Goal: Information Seeking & Learning: Learn about a topic

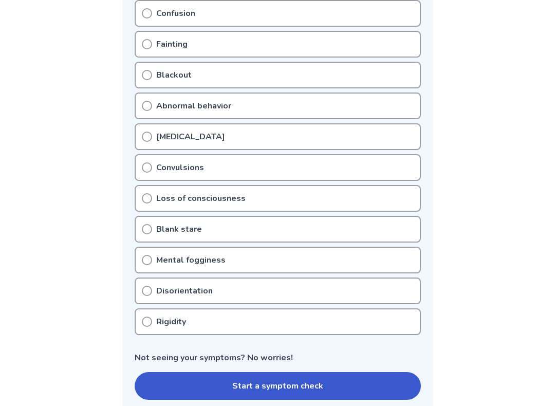
scroll to position [265, 0]
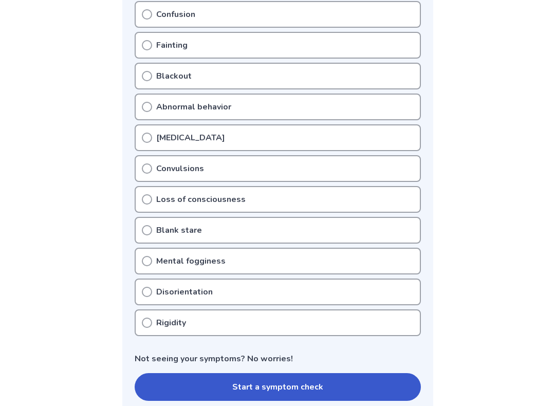
click at [156, 227] on p "Blank stare" at bounding box center [179, 230] width 46 height 12
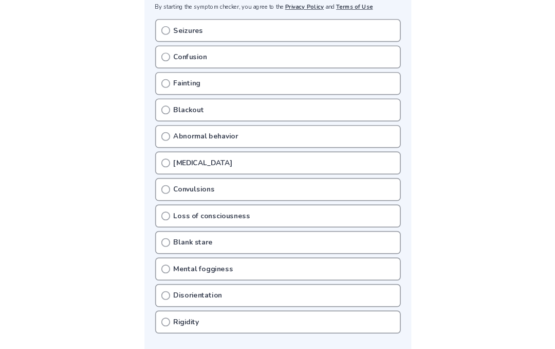
scroll to position [212, 0]
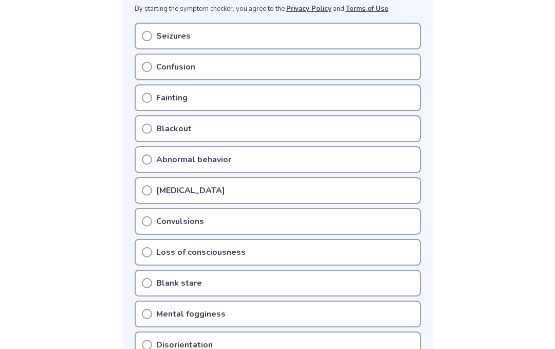
click at [146, 281] on icon at bounding box center [147, 283] width 10 height 10
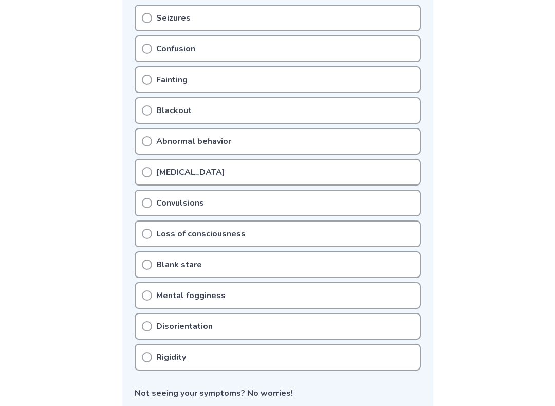
scroll to position [232, 0]
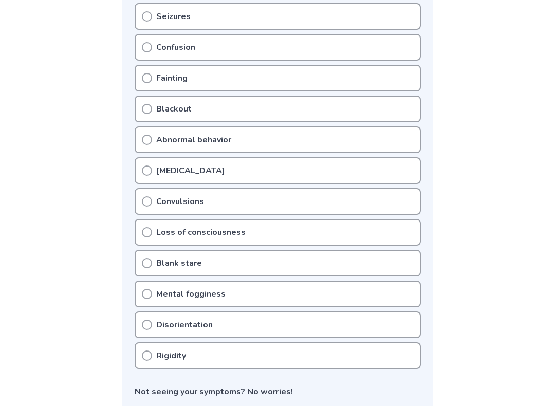
click at [141, 76] on div "Fainting" at bounding box center [278, 78] width 286 height 27
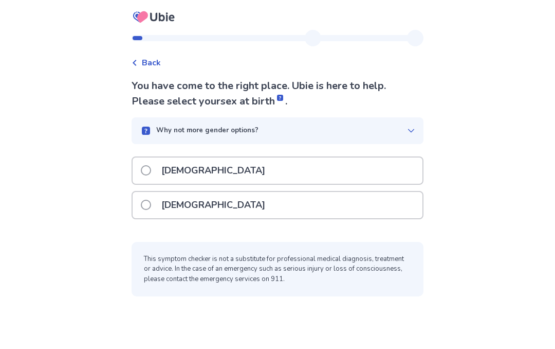
click at [190, 208] on p "Female" at bounding box center [213, 205] width 116 height 26
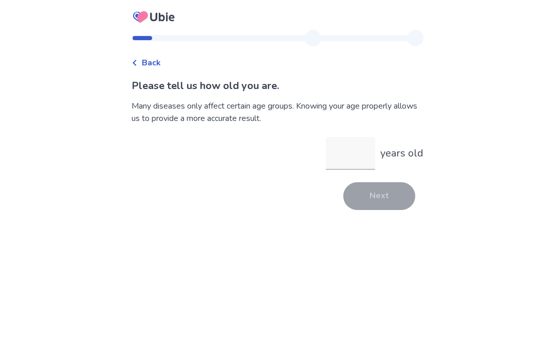
click at [339, 153] on input "years old" at bounding box center [350, 153] width 49 height 33
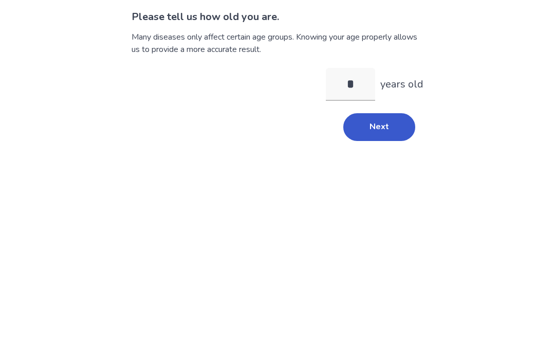
type input "*"
click at [384, 182] on button "Next" at bounding box center [380, 196] width 72 height 28
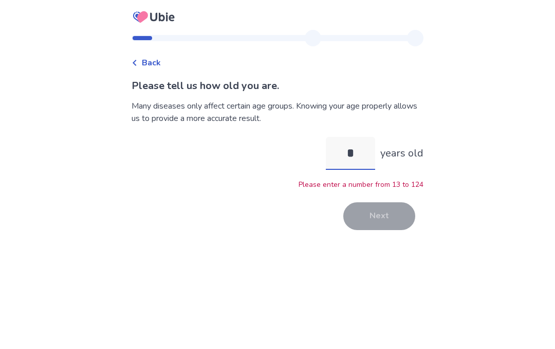
click at [368, 145] on input "*" at bounding box center [350, 153] width 49 height 33
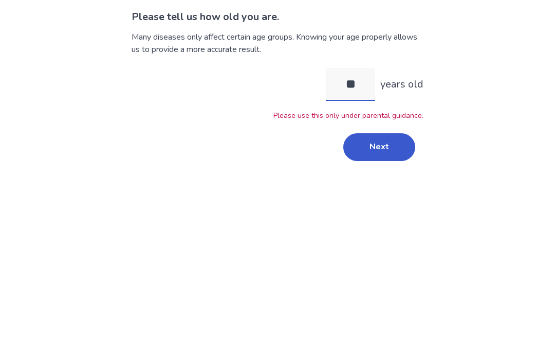
type input "*"
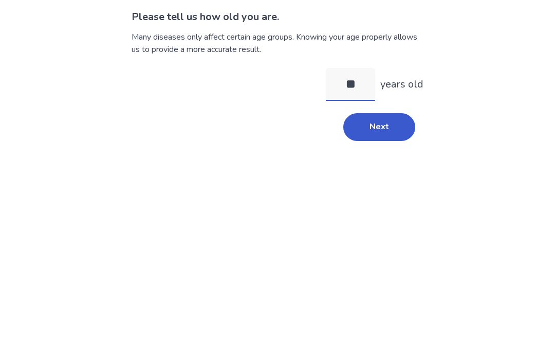
type input "*"
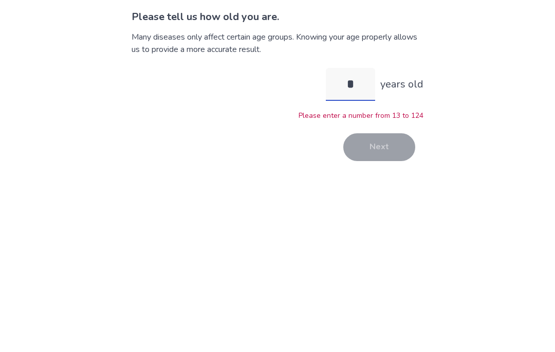
type input "**"
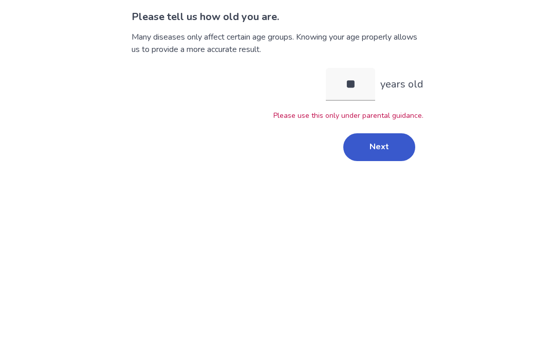
click at [392, 202] on button "Next" at bounding box center [380, 216] width 72 height 28
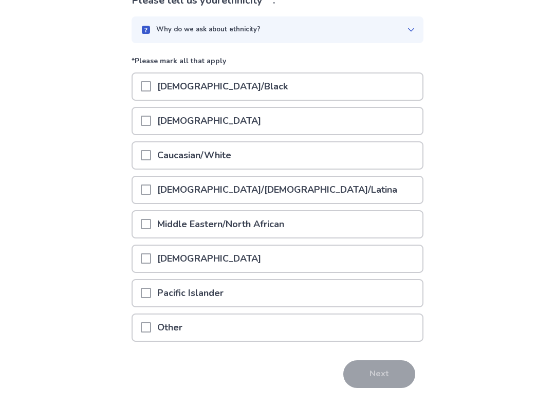
scroll to position [85, 0]
click at [329, 261] on div "Native American" at bounding box center [278, 259] width 290 height 26
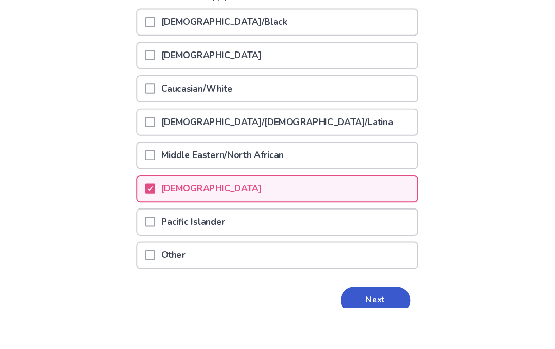
scroll to position [170, 0]
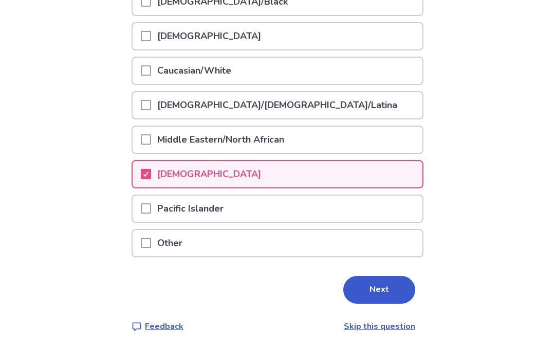
click at [385, 286] on button "Next" at bounding box center [380, 290] width 72 height 28
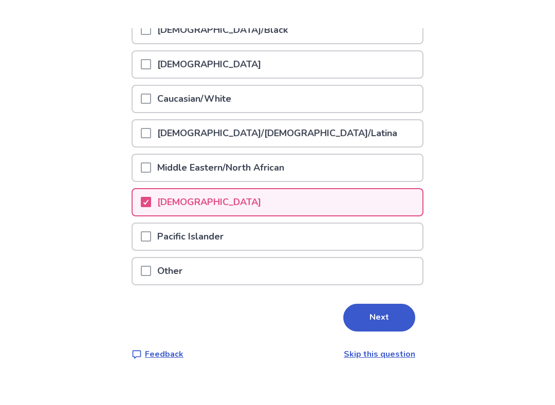
scroll to position [0, 0]
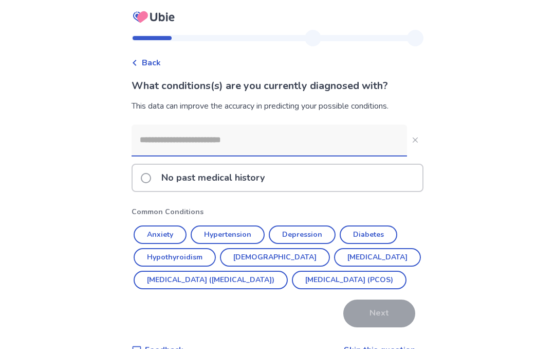
click at [178, 236] on button "Anxiety" at bounding box center [160, 234] width 53 height 19
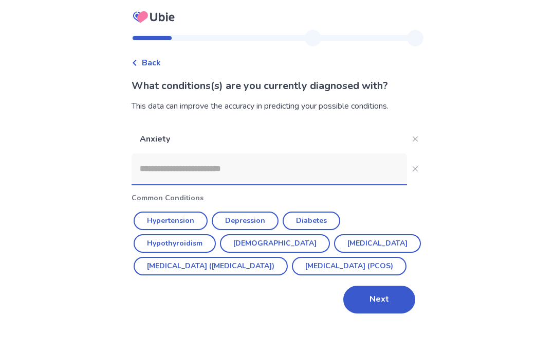
click at [369, 313] on button "Next" at bounding box center [380, 299] width 72 height 28
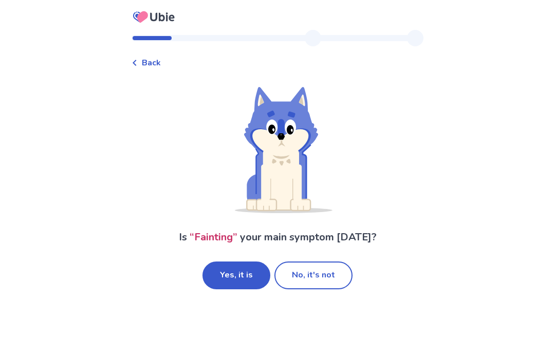
click at [230, 282] on button "Yes, it is" at bounding box center [237, 275] width 68 height 28
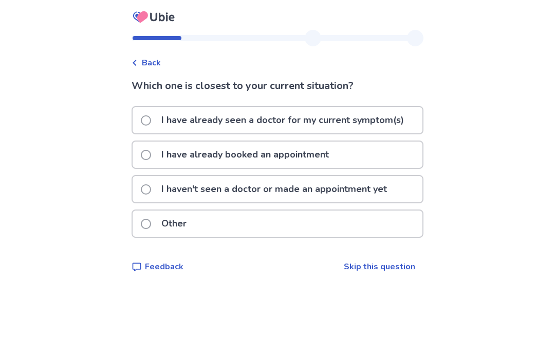
click at [316, 185] on p "I haven't seen a doctor or made an appointment yet" at bounding box center [274, 189] width 238 height 26
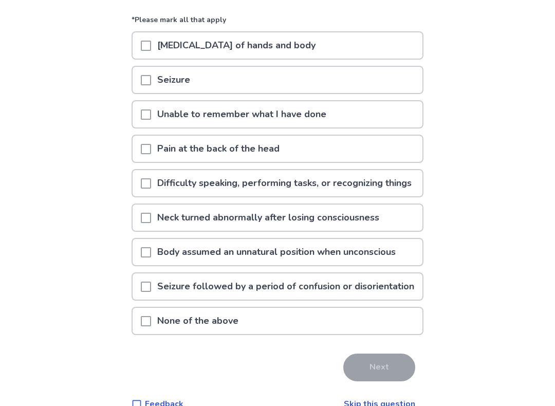
scroll to position [106, 0]
click at [150, 189] on span at bounding box center [146, 184] width 10 height 10
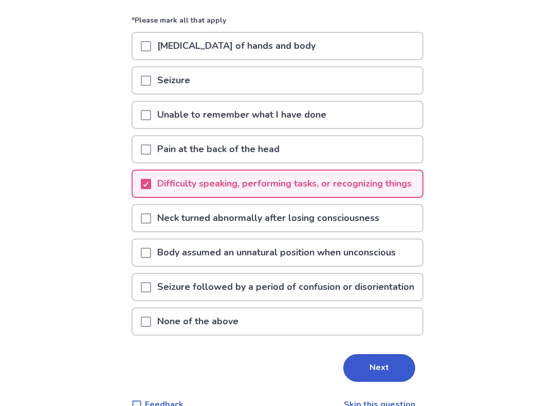
click at [151, 113] on span at bounding box center [146, 115] width 10 height 10
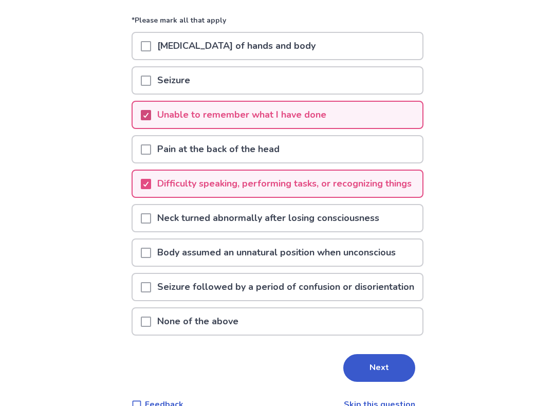
click at [151, 111] on span at bounding box center [146, 115] width 10 height 10
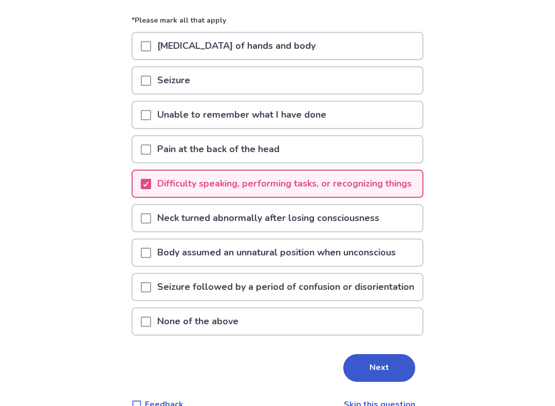
click at [147, 327] on span at bounding box center [146, 322] width 10 height 10
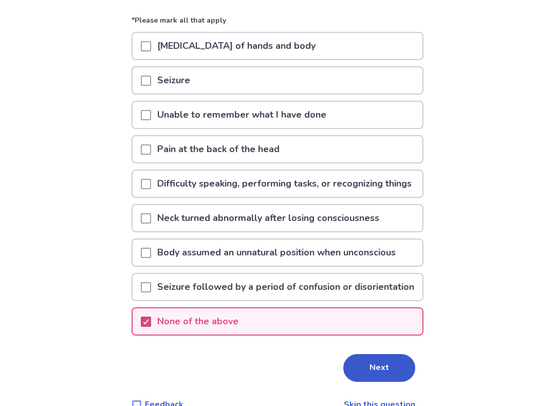
click at [380, 348] on button "Next" at bounding box center [380, 368] width 72 height 28
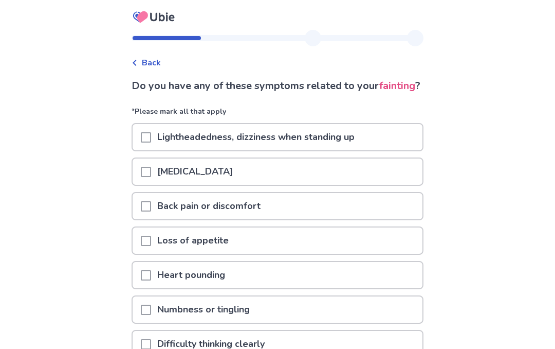
click at [151, 150] on div at bounding box center [146, 137] width 10 height 26
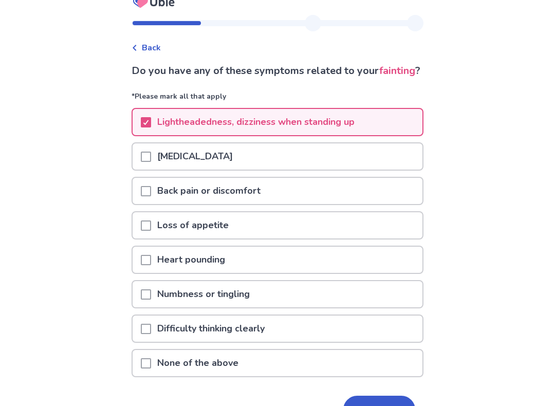
scroll to position [15, 0]
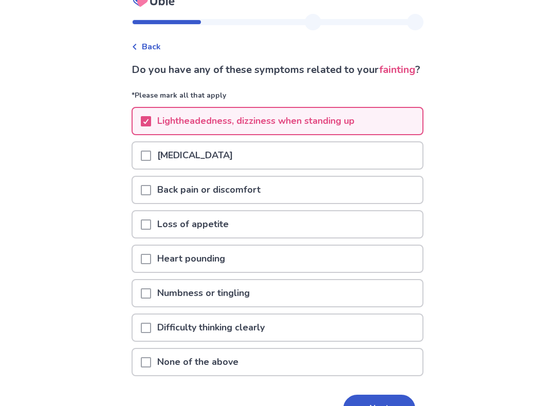
click at [151, 196] on span at bounding box center [146, 191] width 10 height 10
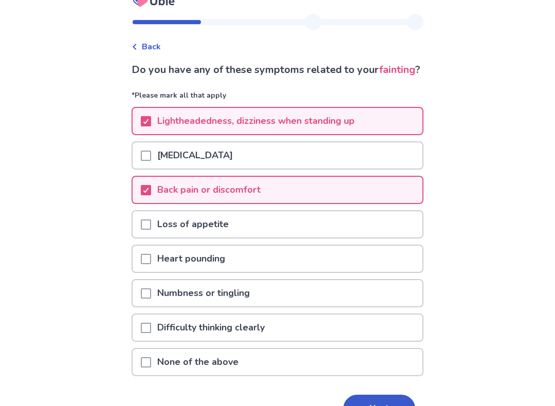
click at [143, 238] on div "Loss of appetite" at bounding box center [278, 224] width 290 height 26
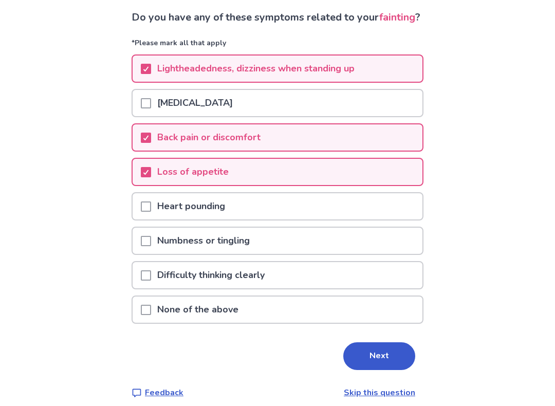
scroll to position [68, 0]
click at [150, 281] on span at bounding box center [146, 276] width 10 height 10
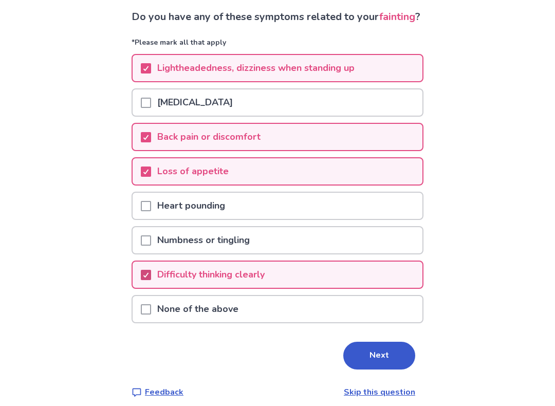
scroll to position [69, 0]
click at [357, 348] on button "Next" at bounding box center [380, 356] width 72 height 28
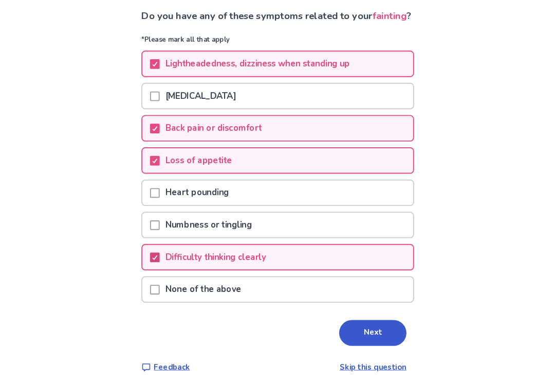
scroll to position [0, 0]
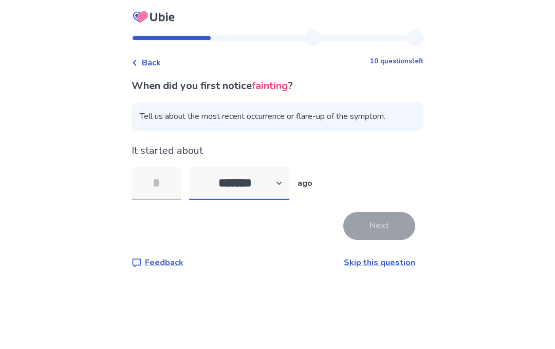
click at [271, 182] on select "******* ****** ******* ******** *******" at bounding box center [239, 183] width 100 height 33
select select "*"
click at [166, 187] on input "tel" at bounding box center [156, 183] width 49 height 33
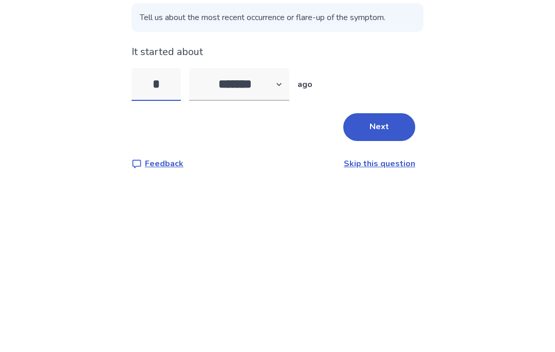
type input "*"
click at [404, 167] on div "* ******* ****** ******* ******** ******* ago" at bounding box center [278, 183] width 292 height 33
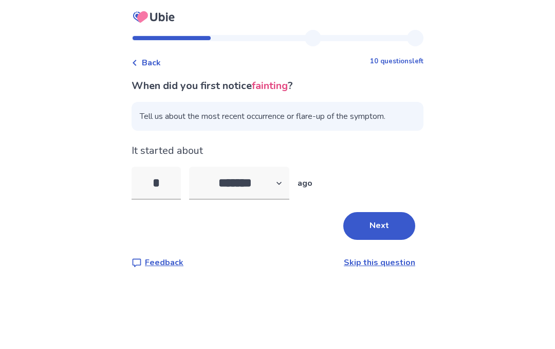
click at [379, 227] on button "Next" at bounding box center [380, 226] width 72 height 28
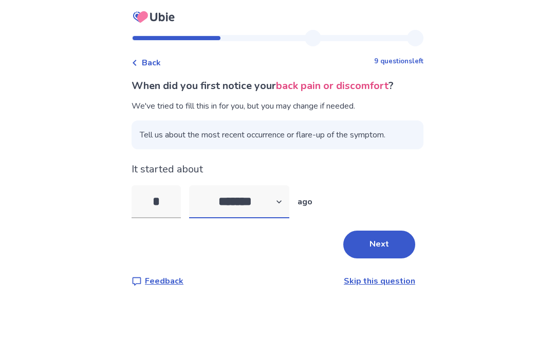
click at [260, 193] on select "******* ****** ******* ******** *******" at bounding box center [239, 201] width 100 height 33
click at [243, 204] on select "******* ****** ******* ******** *******" at bounding box center [239, 201] width 100 height 33
select select "*"
click at [178, 201] on input "*" at bounding box center [156, 201] width 49 height 33
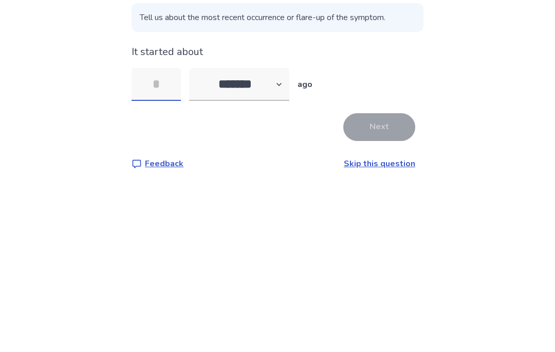
type input "*"
click at [371, 230] on button "Next" at bounding box center [380, 244] width 72 height 28
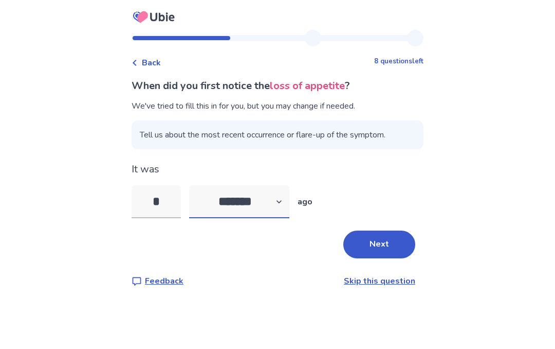
click at [277, 200] on select "******* ****** ******* ******** *******" at bounding box center [239, 201] width 100 height 33
select select "*"
click at [165, 208] on input "*" at bounding box center [156, 201] width 49 height 33
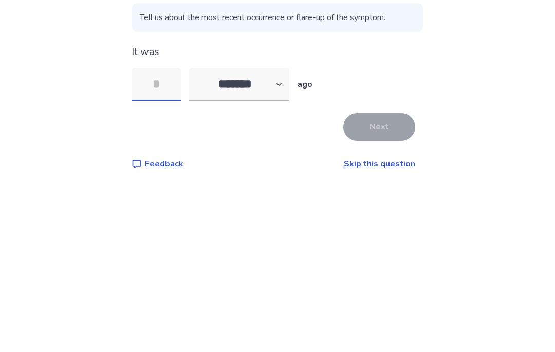
type input "*"
click at [385, 230] on button "Next" at bounding box center [380, 244] width 72 height 28
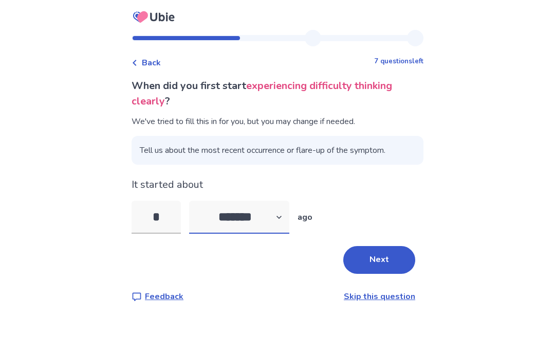
click at [273, 223] on select "******* ****** ******* ******** *******" at bounding box center [239, 217] width 100 height 33
select select "*"
click at [164, 222] on input "*" at bounding box center [156, 217] width 49 height 33
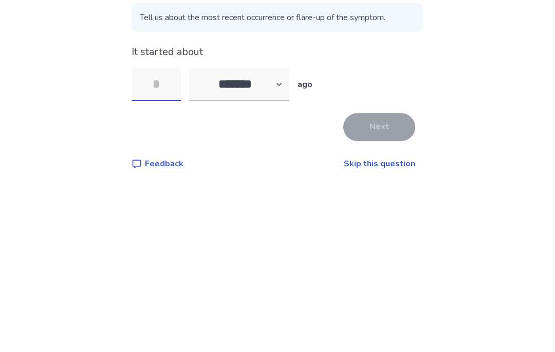
type input "*"
click at [379, 246] on button "Next" at bounding box center [380, 260] width 72 height 28
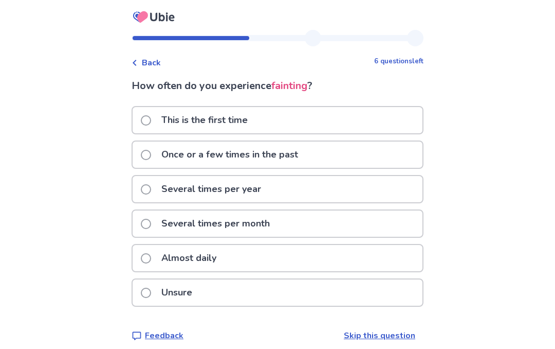
click at [182, 298] on p "Unsure" at bounding box center [176, 292] width 43 height 26
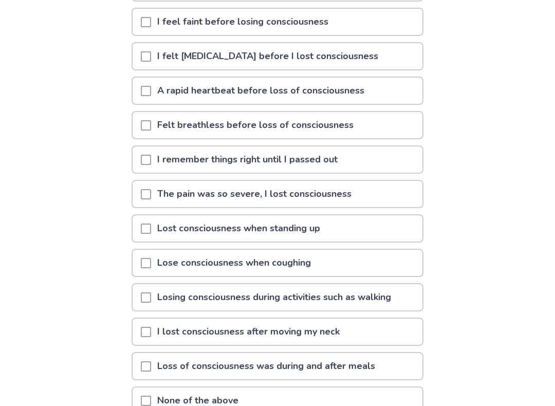
scroll to position [150, 0]
click at [151, 301] on span at bounding box center [146, 297] width 10 height 10
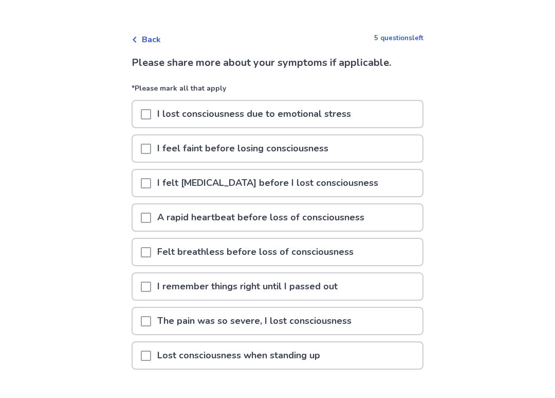
scroll to position [0, 0]
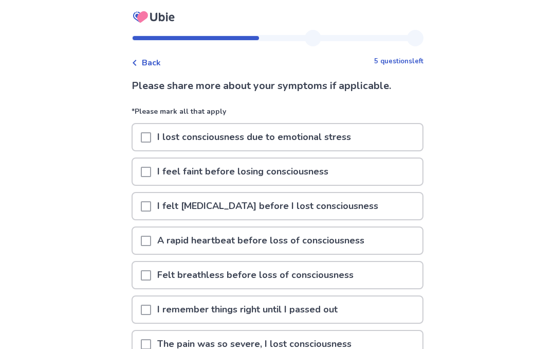
click at [151, 171] on span at bounding box center [146, 172] width 10 height 10
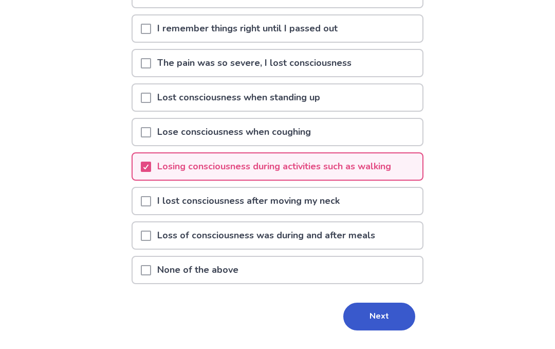
scroll to position [308, 0]
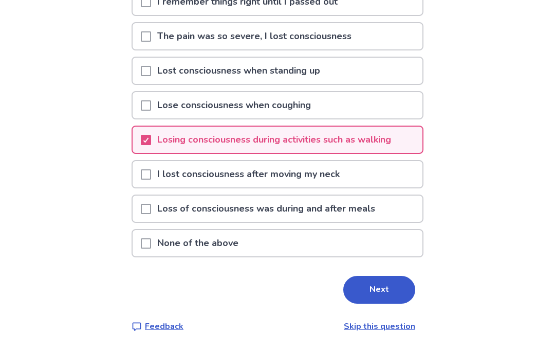
click at [386, 297] on button "Next" at bounding box center [380, 290] width 72 height 28
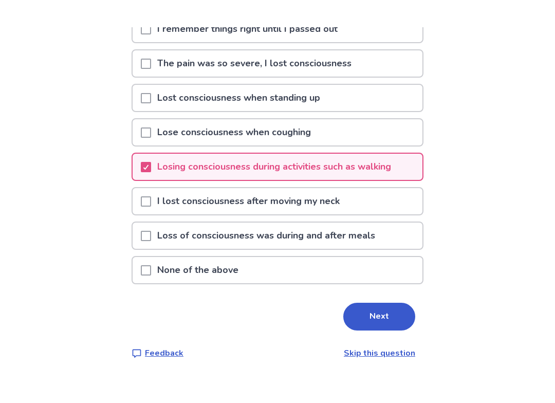
scroll to position [0, 0]
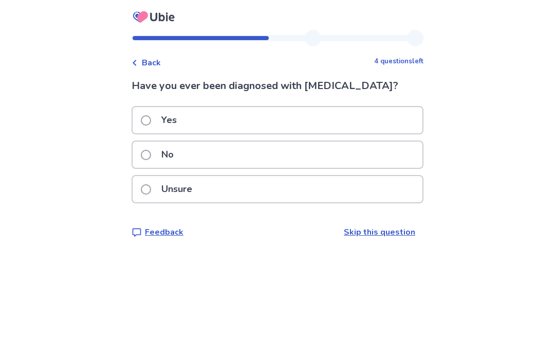
click at [265, 159] on div "No" at bounding box center [278, 154] width 290 height 26
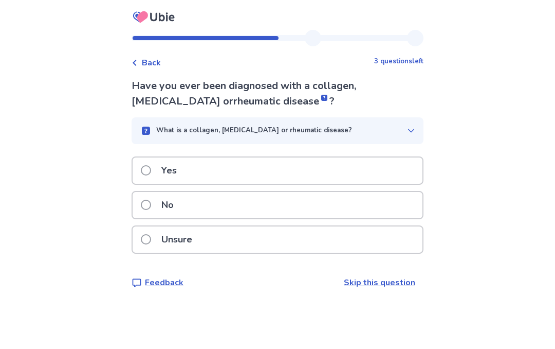
click at [150, 65] on span "Back" at bounding box center [151, 63] width 19 height 12
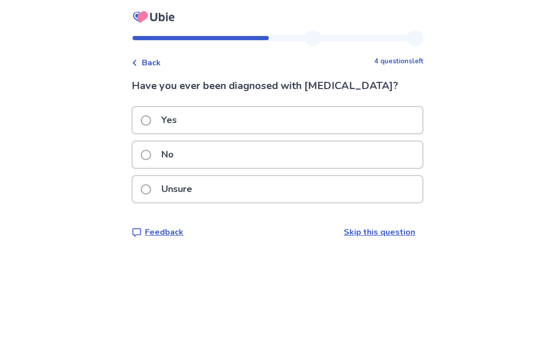
click at [185, 191] on p "Unsure" at bounding box center [176, 189] width 43 height 26
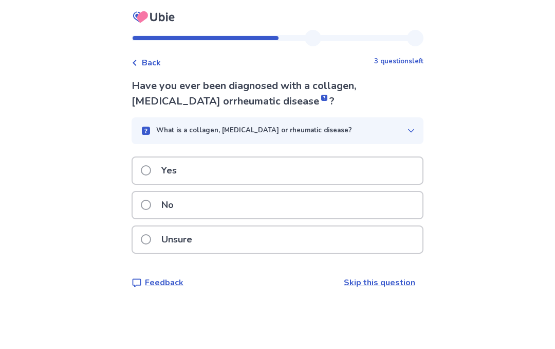
click at [313, 241] on div "Unsure" at bounding box center [278, 239] width 290 height 26
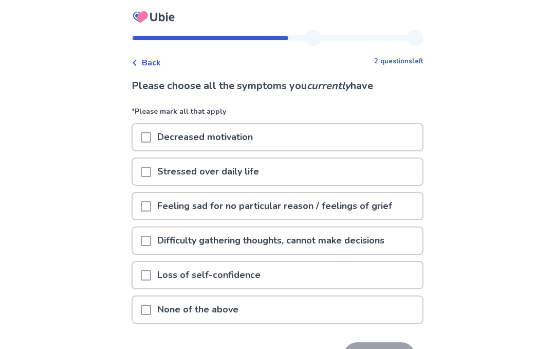
click at [202, 203] on p "Feeling sad for no particular reason / feelings of grief" at bounding box center [274, 206] width 247 height 26
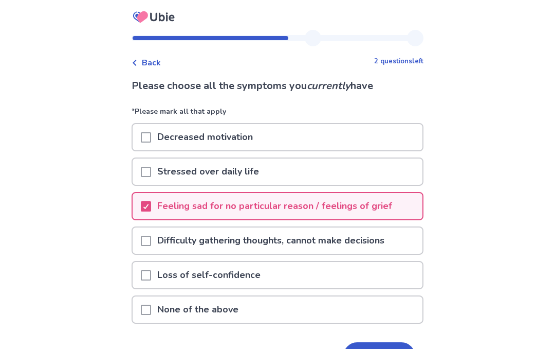
click at [297, 180] on div "Stressed over daily life" at bounding box center [278, 171] width 290 height 26
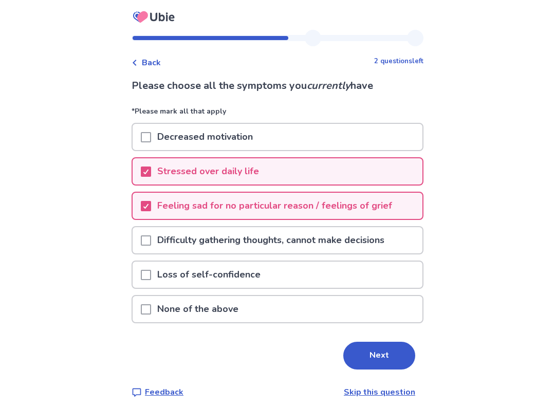
click at [388, 348] on button "Next" at bounding box center [380, 356] width 72 height 28
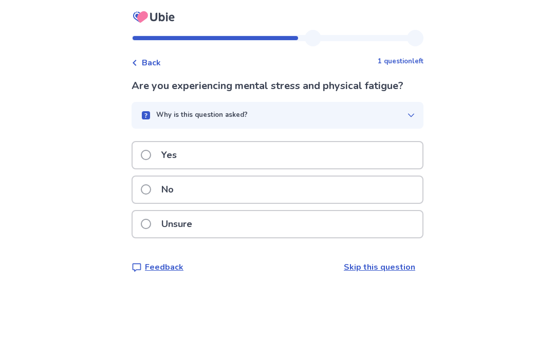
click at [159, 62] on span "Back" at bounding box center [151, 63] width 19 height 12
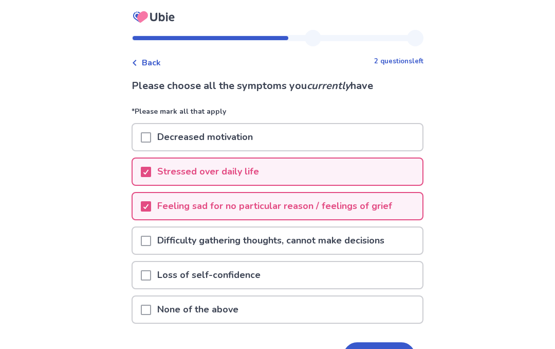
click at [258, 139] on p "Decreased motivation" at bounding box center [205, 137] width 108 height 26
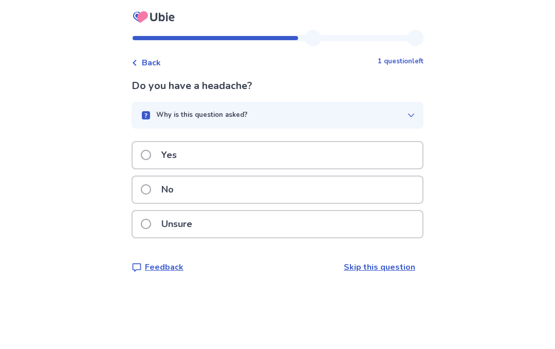
click at [393, 105] on button "Why is this question asked?" at bounding box center [278, 115] width 292 height 27
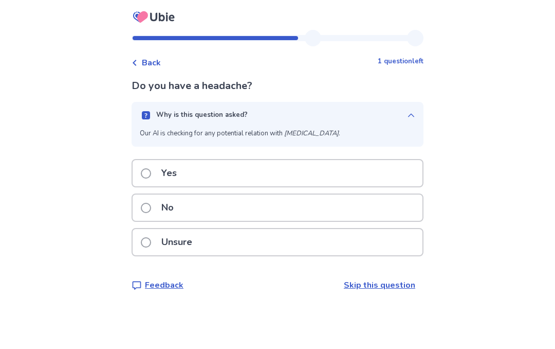
click at [333, 184] on div "Yes" at bounding box center [278, 173] width 290 height 26
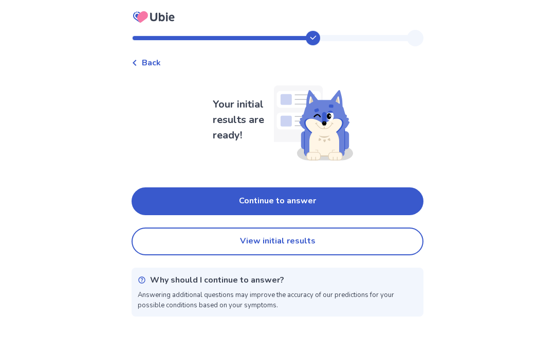
click at [358, 194] on button "Continue to answer" at bounding box center [278, 201] width 292 height 28
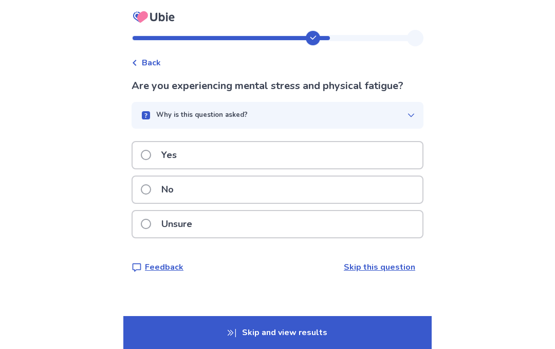
click at [358, 110] on button "Why is this question asked?" at bounding box center [278, 115] width 292 height 27
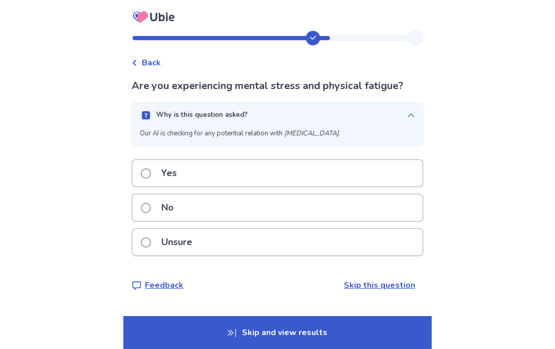
click at [282, 172] on div "Yes" at bounding box center [278, 173] width 290 height 26
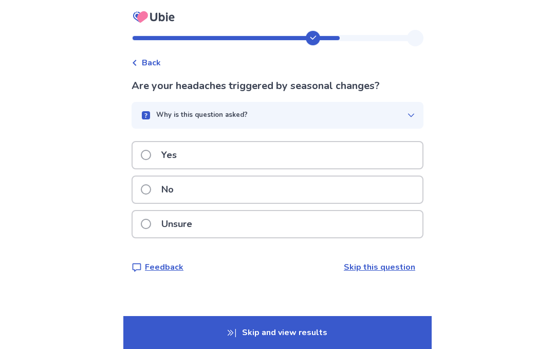
click at [253, 193] on div "No" at bounding box center [278, 189] width 290 height 26
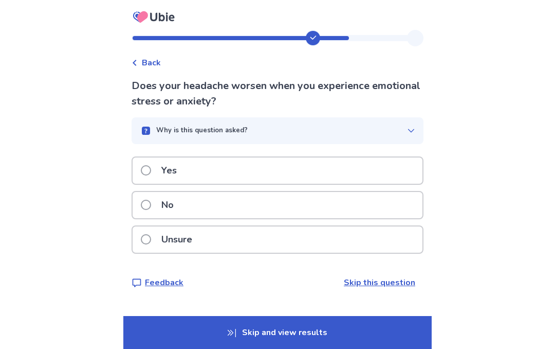
click at [195, 171] on div "Yes" at bounding box center [278, 170] width 290 height 26
click at [240, 180] on div "Yes" at bounding box center [278, 170] width 290 height 26
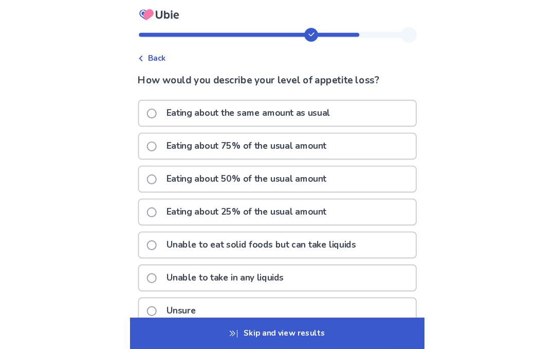
scroll to position [10, 0]
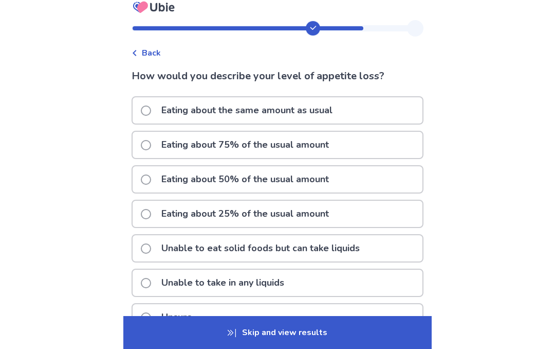
click at [375, 146] on div "Eating about 75% of the usual amount" at bounding box center [278, 145] width 290 height 26
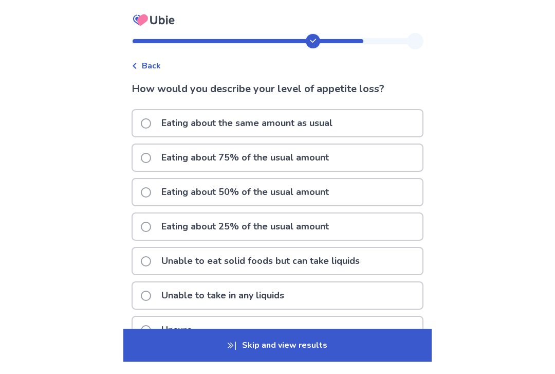
scroll to position [0, 0]
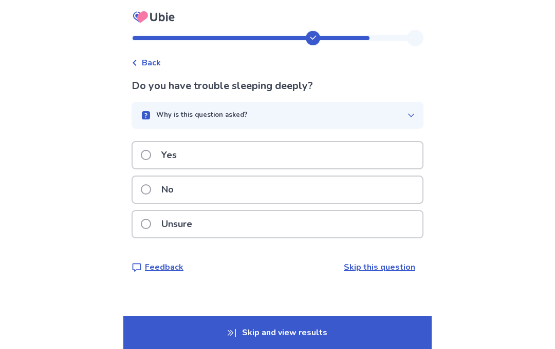
click at [251, 154] on div "Yes" at bounding box center [278, 155] width 290 height 26
click at [245, 154] on div "Yes" at bounding box center [278, 155] width 290 height 26
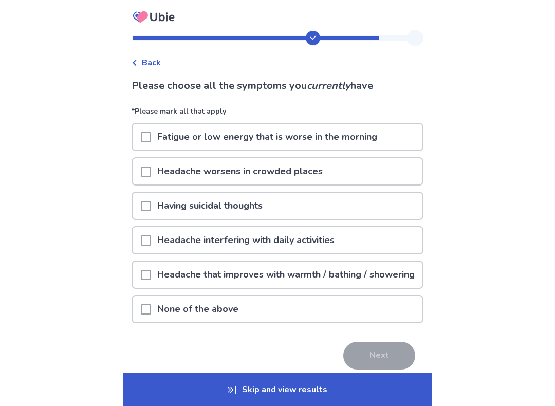
click at [380, 139] on p "Fatigue or low energy that is worse in the morning" at bounding box center [267, 137] width 232 height 26
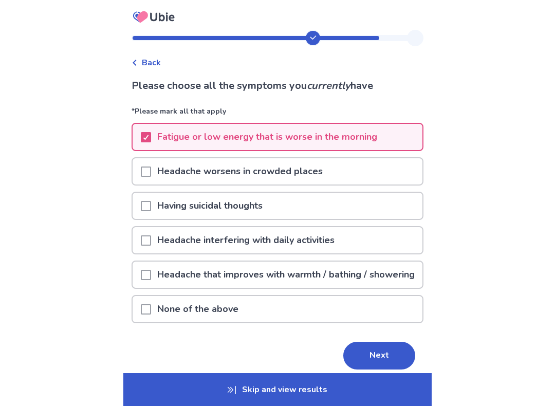
click at [364, 175] on div "Headache worsens in crowded places" at bounding box center [278, 171] width 290 height 26
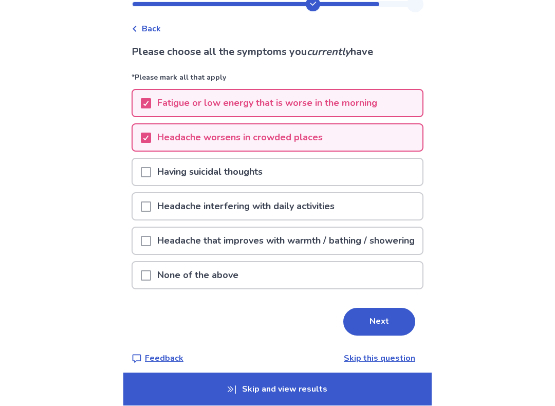
scroll to position [34, 0]
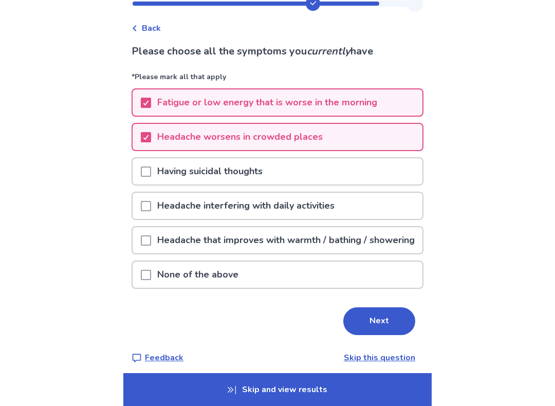
click at [369, 211] on div "Headache interfering with daily activities" at bounding box center [278, 206] width 290 height 26
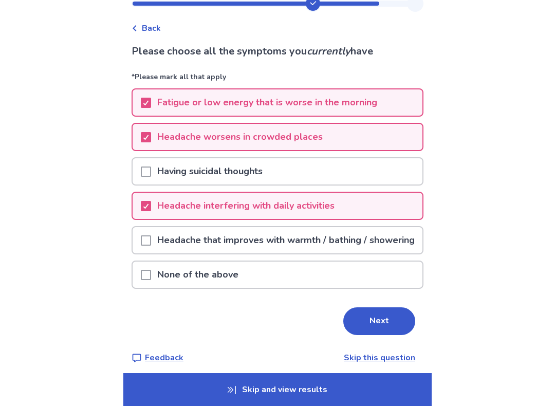
click at [353, 247] on p "Headache that improves with warmth / bathing / showering" at bounding box center [286, 240] width 270 height 26
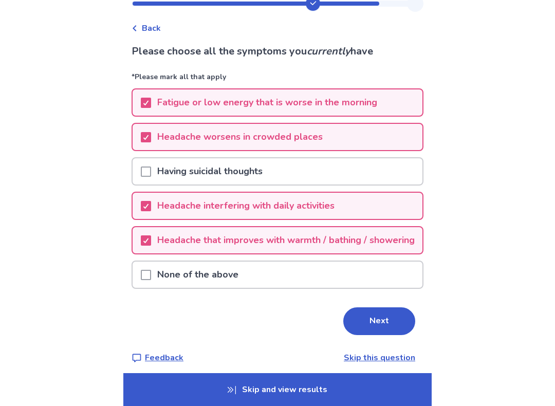
click at [376, 331] on button "Next" at bounding box center [380, 322] width 72 height 28
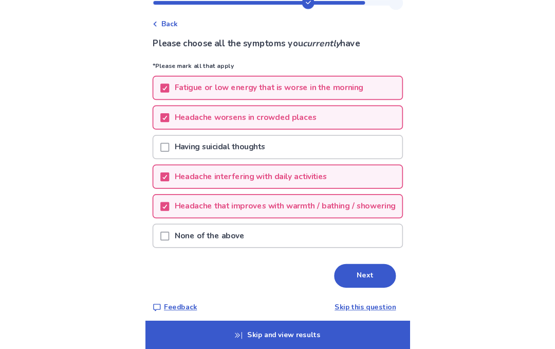
scroll to position [0, 0]
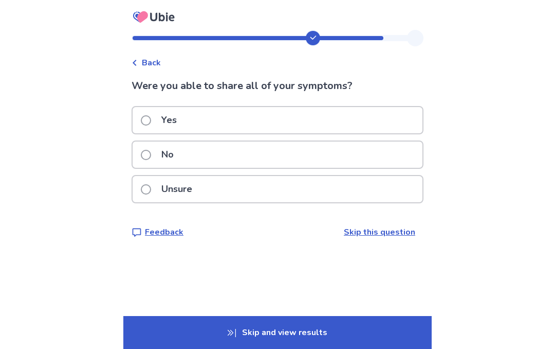
click at [370, 125] on div "Yes" at bounding box center [278, 120] width 290 height 26
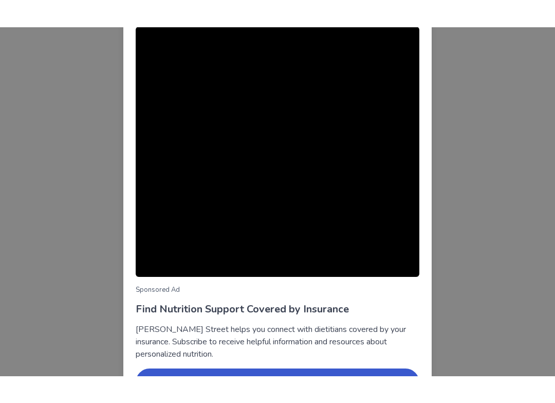
scroll to position [12, 0]
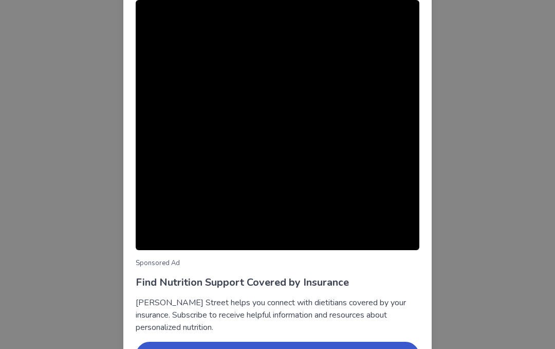
click at [457, 142] on div "Sponsored Ad Find Nutrition Support Covered by Insurance Berry Street helps you…" at bounding box center [277, 174] width 555 height 349
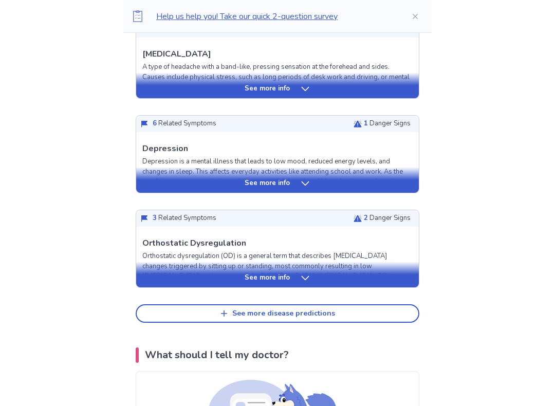
scroll to position [400, 0]
click at [303, 284] on div "See more info" at bounding box center [277, 275] width 283 height 26
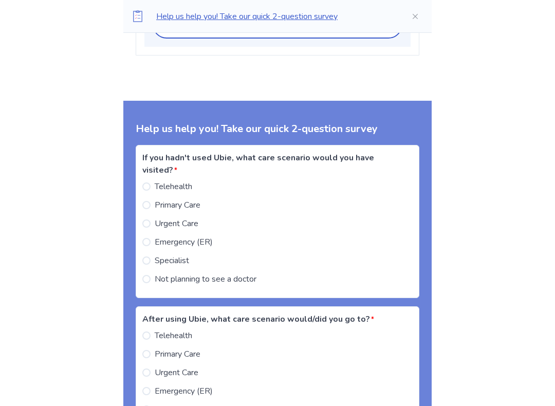
scroll to position [1613, 0]
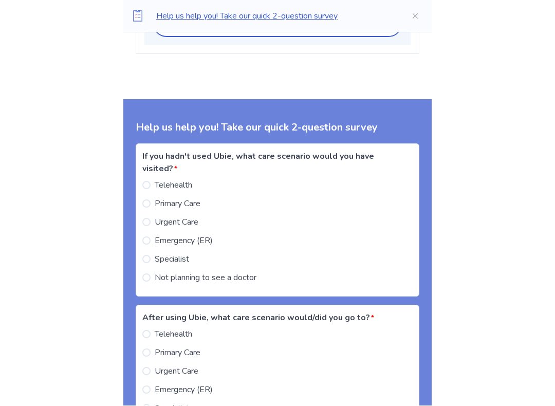
click at [151, 274] on span at bounding box center [146, 278] width 8 height 8
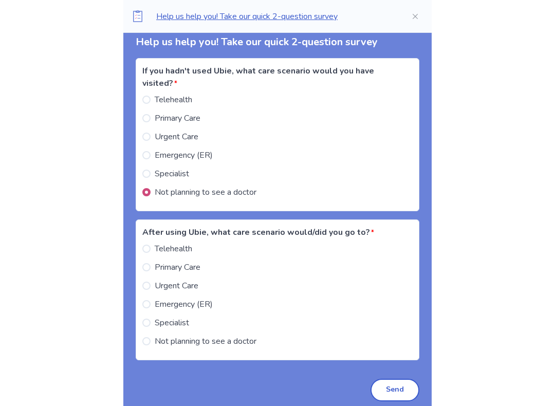
scroll to position [1699, 0]
click at [156, 337] on label "Not planning to see a doctor" at bounding box center [199, 341] width 114 height 12
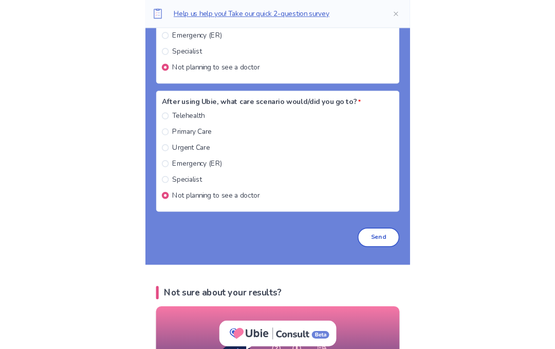
scroll to position [1812, 0]
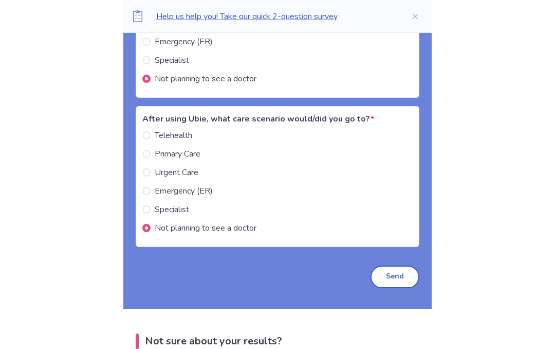
click at [409, 241] on div "After using Ubie, what care scenario would/did you go to? * Telehealth Primary …" at bounding box center [278, 180] width 284 height 149
click at [399, 274] on button "Send" at bounding box center [395, 276] width 49 height 23
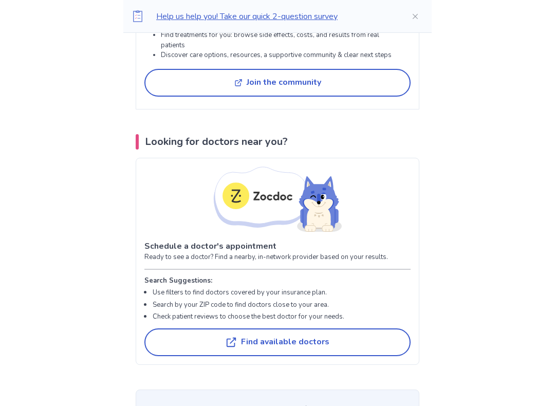
scroll to position [2374, 0]
